Goal: Check status

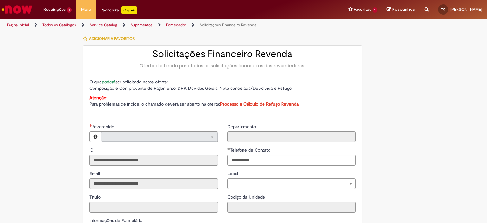
type input "**********"
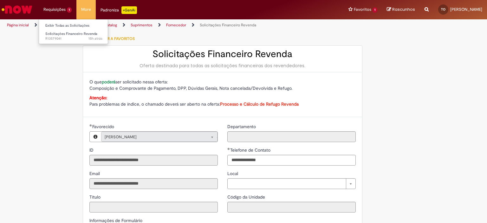
click at [62, 10] on li "Requisições 1 Exibir Todas as Solicitações Solicitações Financeiro Revenda 15h …" at bounding box center [58, 9] width 38 height 19
click at [69, 33] on span "Solicitações Financeiro Revenda" at bounding box center [71, 33] width 52 height 5
click at [79, 24] on link "Exibir Todas as Solicitações" at bounding box center [74, 25] width 70 height 7
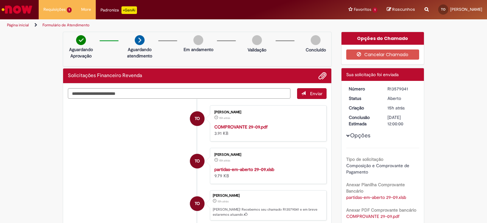
click at [259, 127] on strong "COMPROVANTE 29-09.pdf" at bounding box center [240, 127] width 53 height 6
click at [247, 171] on strong "partidas-em-aberto 29-09.xlsb" at bounding box center [244, 170] width 60 height 6
